Goal: Task Accomplishment & Management: Use online tool/utility

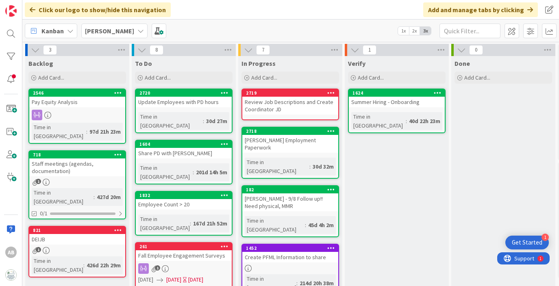
click at [95, 32] on b "[PERSON_NAME]" at bounding box center [109, 31] width 49 height 8
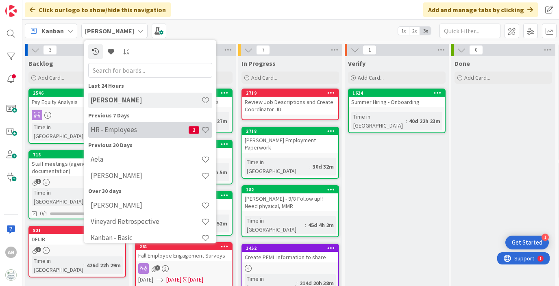
click at [118, 130] on h4 "HR - Employees" at bounding box center [140, 130] width 98 height 8
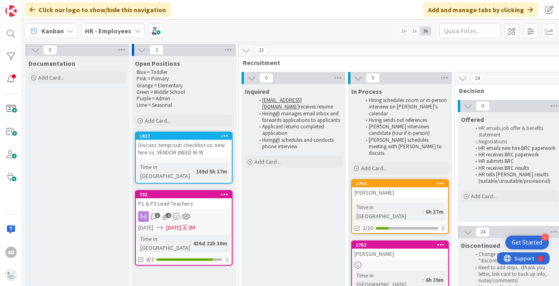
click at [65, 63] on span "Documentation" at bounding box center [51, 63] width 47 height 8
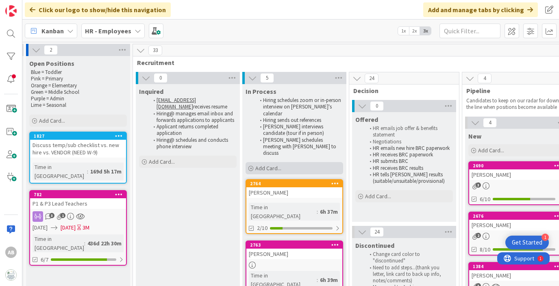
scroll to position [0, 110]
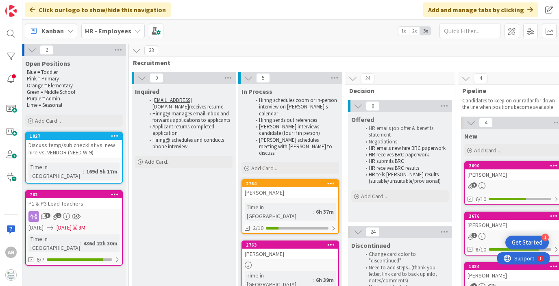
click at [297, 186] on link "2764 [PERSON_NAME] Time in [GEOGRAPHIC_DATA] : 6h 37m 2/10" at bounding box center [289, 206] width 97 height 55
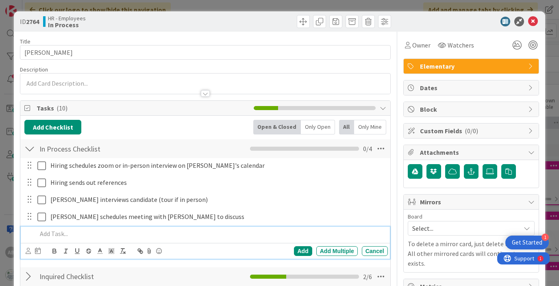
scroll to position [19, 0]
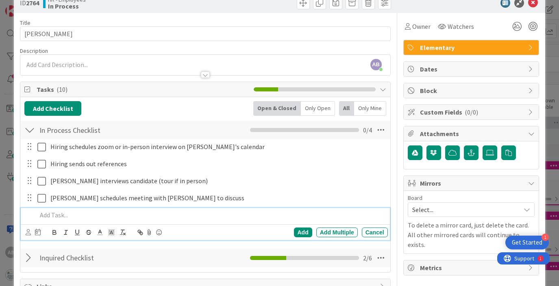
click at [35, 145] on div at bounding box center [35, 147] width 23 height 14
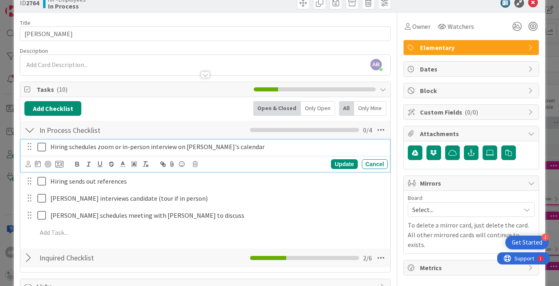
click at [40, 146] on icon at bounding box center [41, 147] width 9 height 10
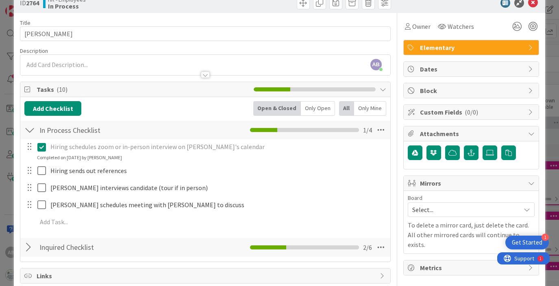
click at [33, 249] on div at bounding box center [29, 247] width 11 height 15
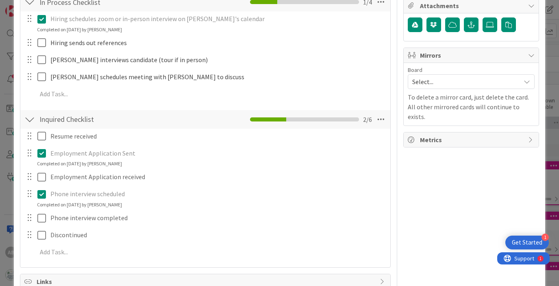
scroll to position [166, 0]
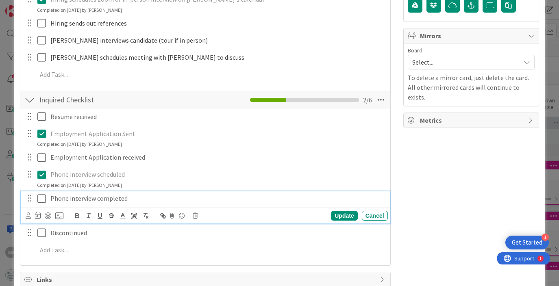
click at [42, 200] on icon at bounding box center [41, 199] width 9 height 10
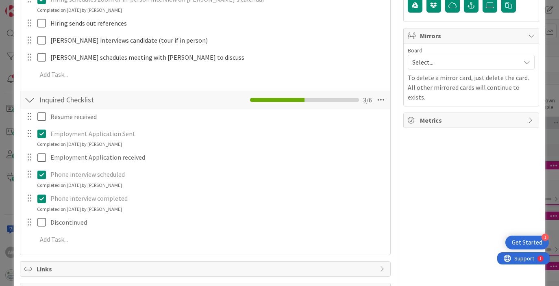
click at [31, 104] on div at bounding box center [29, 100] width 11 height 15
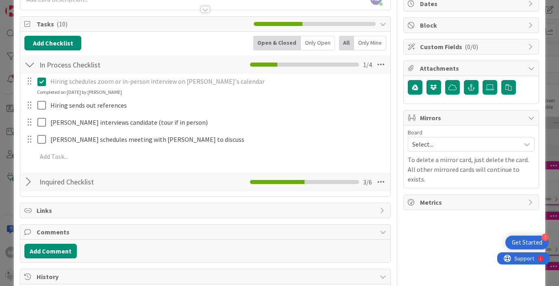
scroll to position [43, 0]
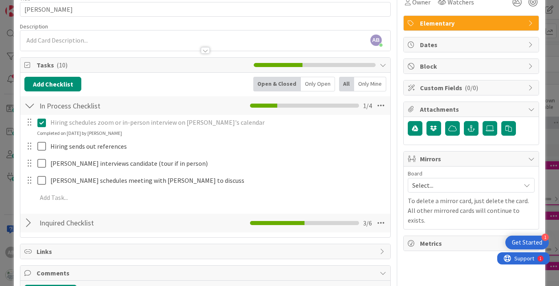
click at [34, 104] on div at bounding box center [29, 105] width 11 height 15
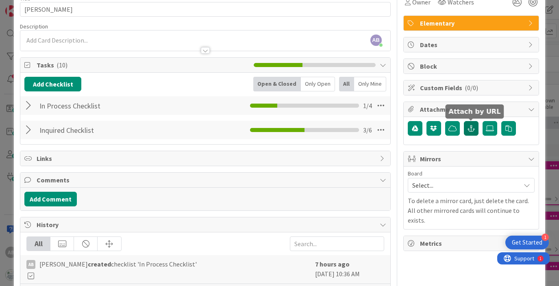
click at [473, 125] on icon "button" at bounding box center [470, 128] width 7 height 6
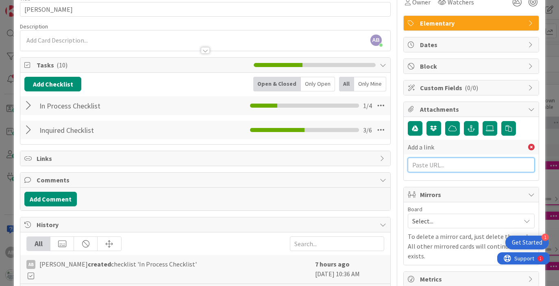
click at [422, 166] on input "text" at bounding box center [470, 165] width 127 height 15
paste input "[URL][DOMAIN_NAME]"
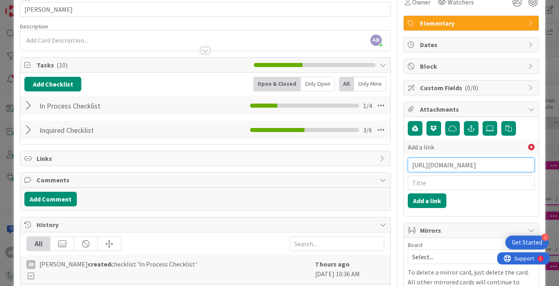
type input "[URL][DOMAIN_NAME]"
click at [422, 188] on input "text" at bounding box center [470, 182] width 127 height 15
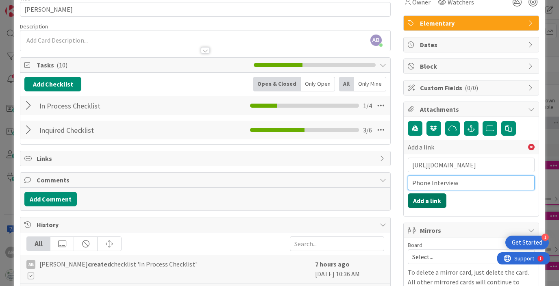
type input "Phone Interview"
click at [429, 197] on button "Add a link" at bounding box center [426, 200] width 39 height 15
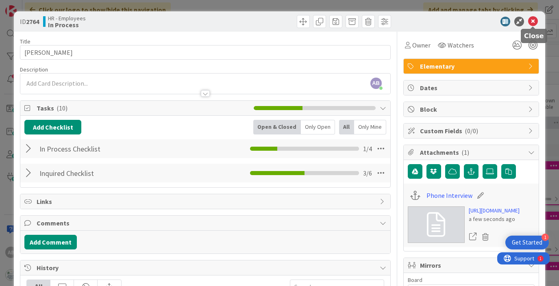
click at [535, 23] on icon at bounding box center [533, 22] width 10 height 10
